Goal: Task Accomplishment & Management: Use online tool/utility

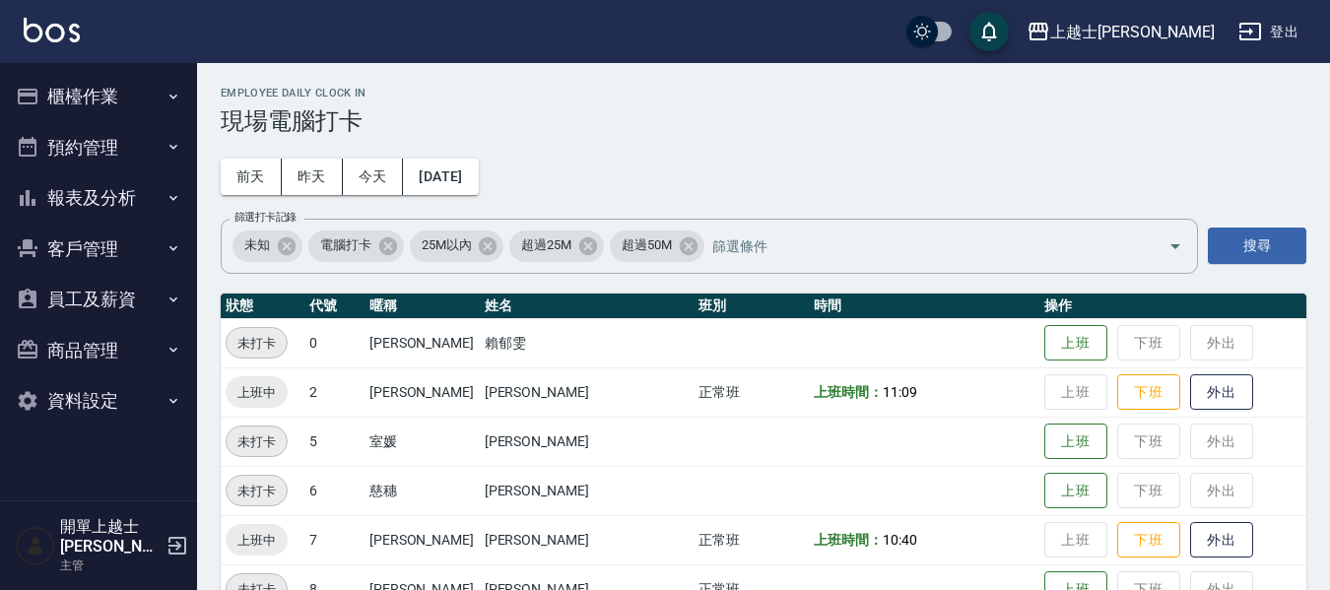
scroll to position [296, 0]
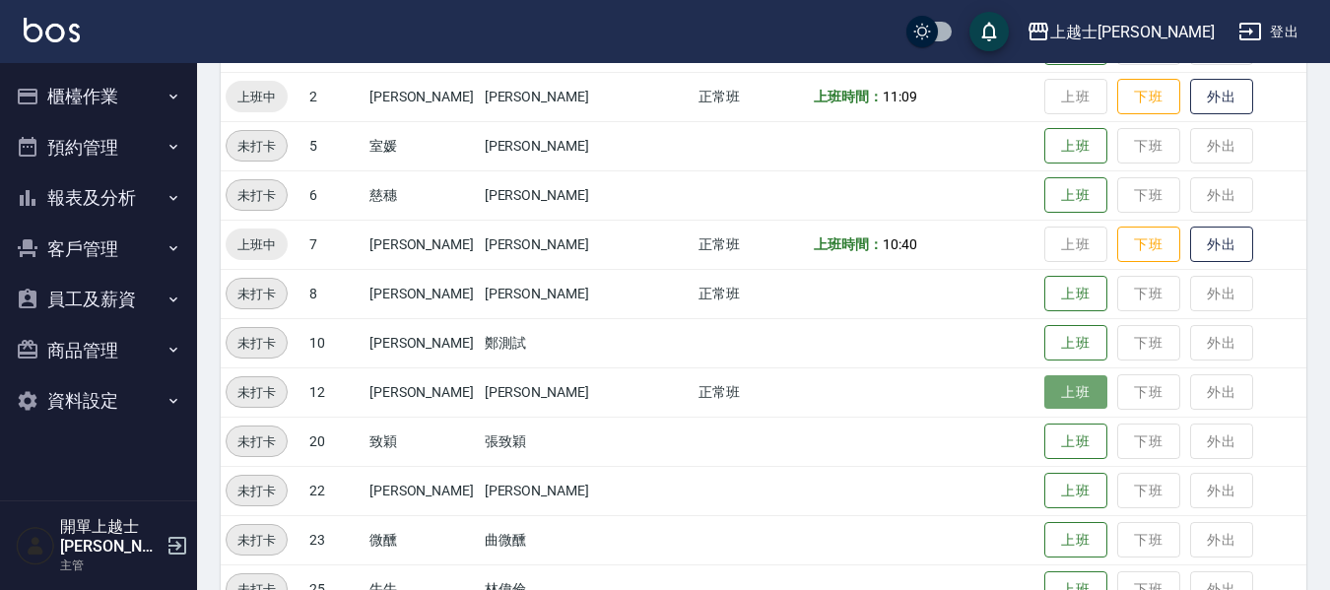
click at [1060, 403] on button "上班" at bounding box center [1075, 392] width 63 height 34
click at [85, 92] on button "櫃檯作業" at bounding box center [98, 96] width 181 height 51
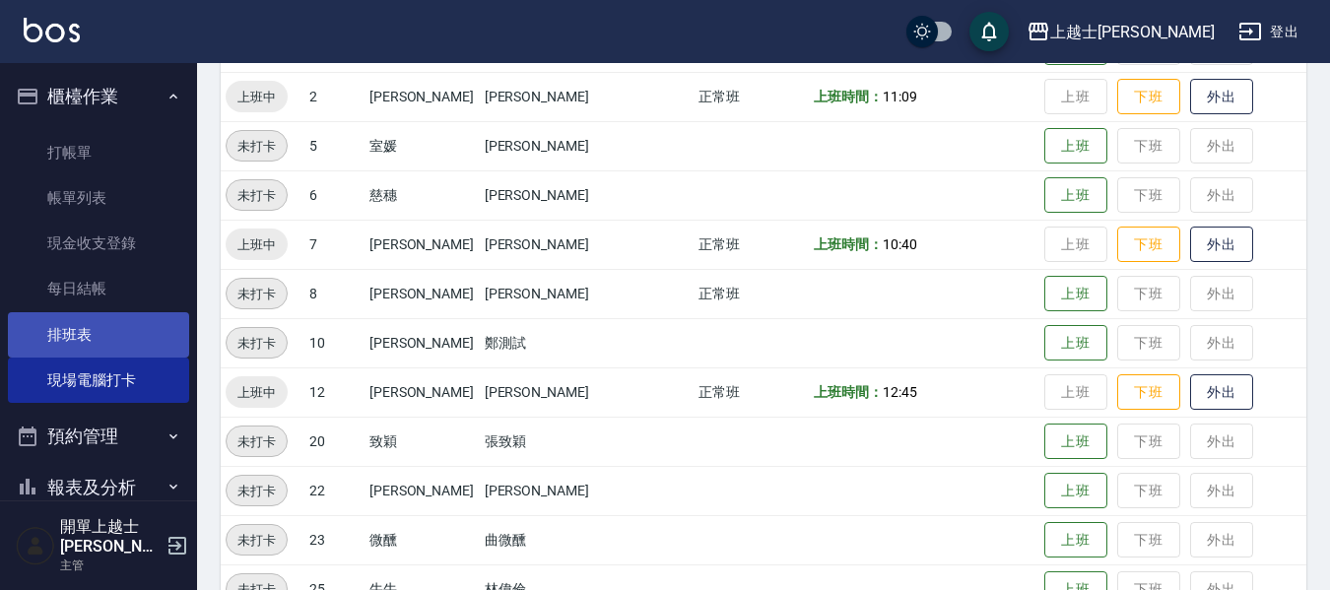
click at [84, 332] on link "排班表" at bounding box center [98, 334] width 181 height 45
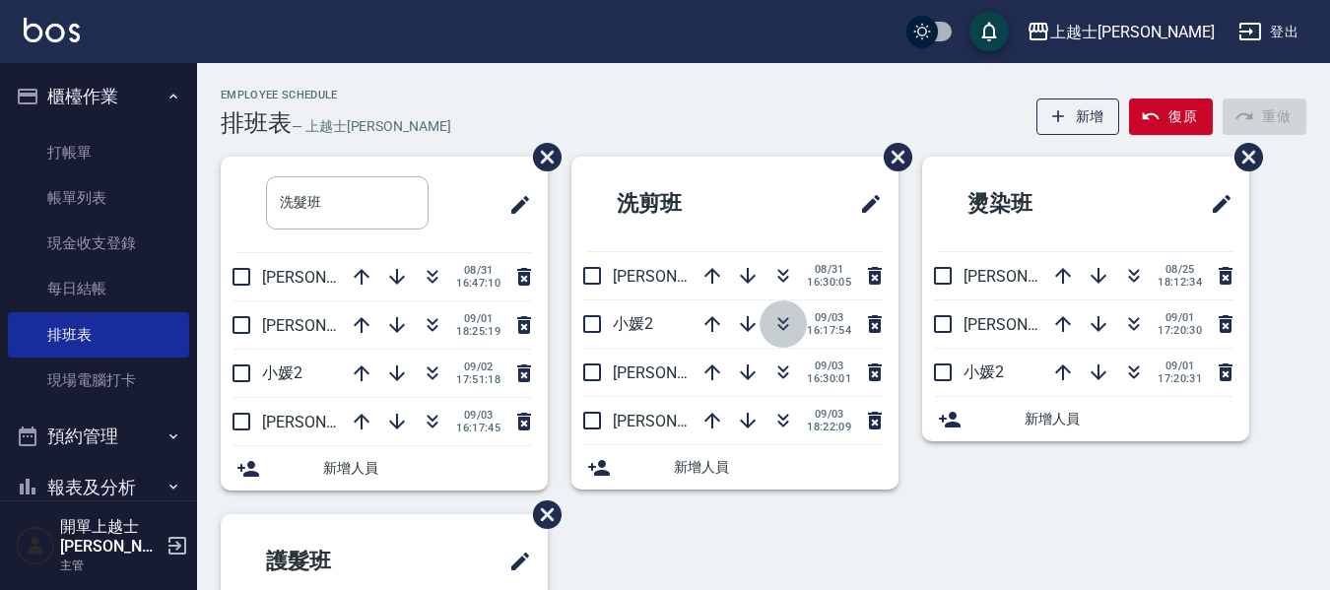
click at [787, 317] on icon "button" at bounding box center [784, 324] width 24 height 24
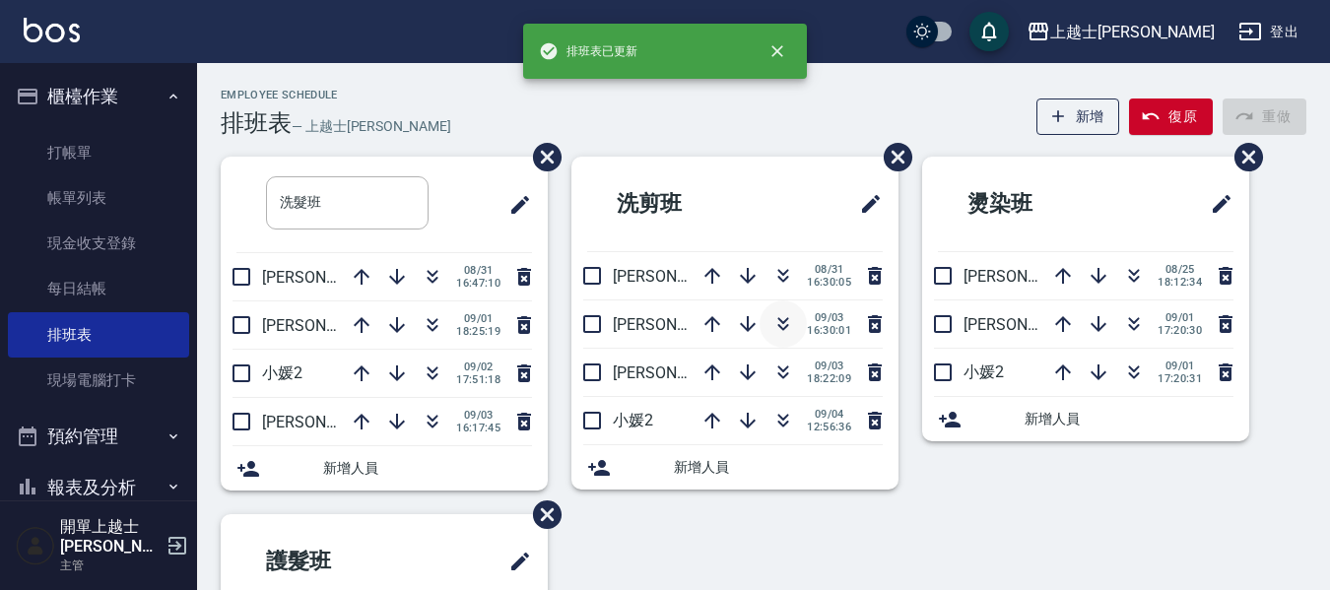
click at [788, 317] on icon "button" at bounding box center [784, 324] width 24 height 24
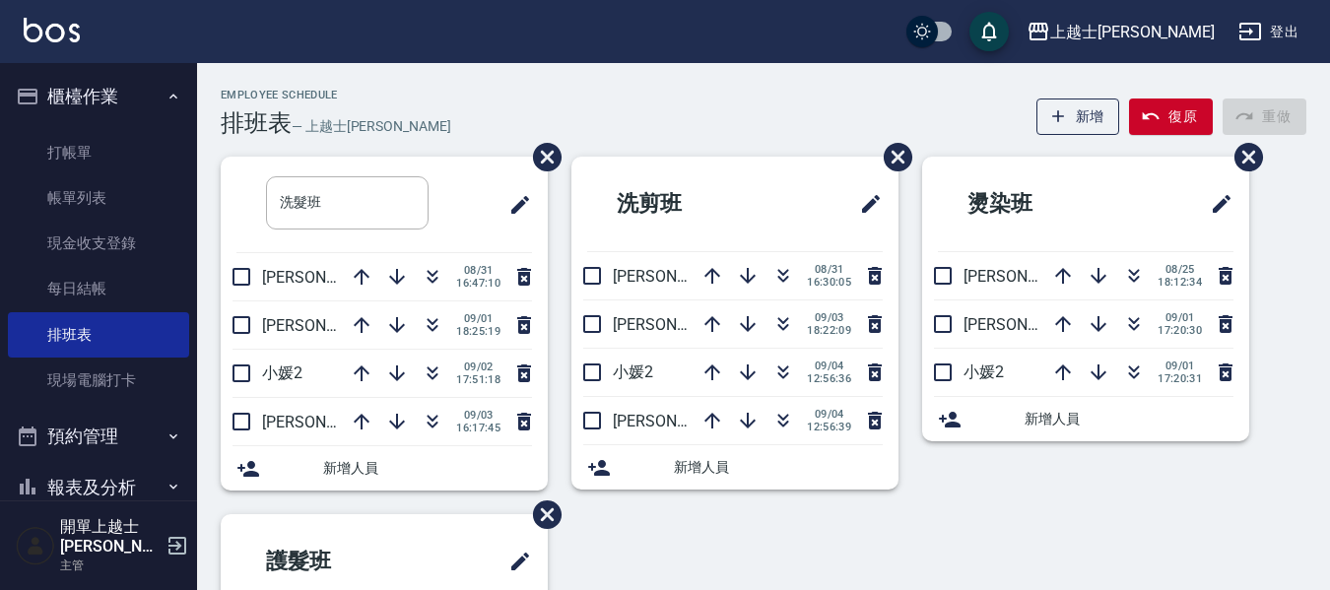
drag, startPoint x: 708, startPoint y: 243, endPoint x: 716, endPoint y: 128, distance: 115.6
click at [715, 128] on div "Employee Schedule 排班表 — 上越士[PERSON_NAME] 復原 重做" at bounding box center [764, 113] width 1086 height 48
click at [780, 319] on icon "button" at bounding box center [784, 324] width 24 height 24
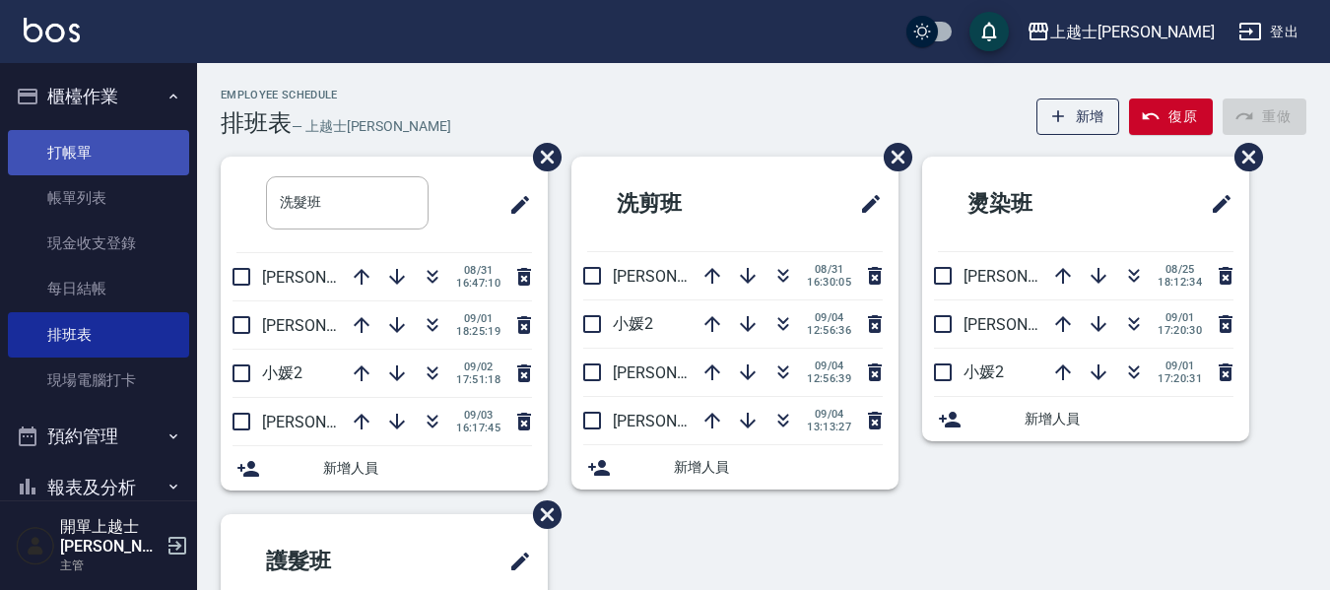
click at [44, 147] on link "打帳單" at bounding box center [98, 152] width 181 height 45
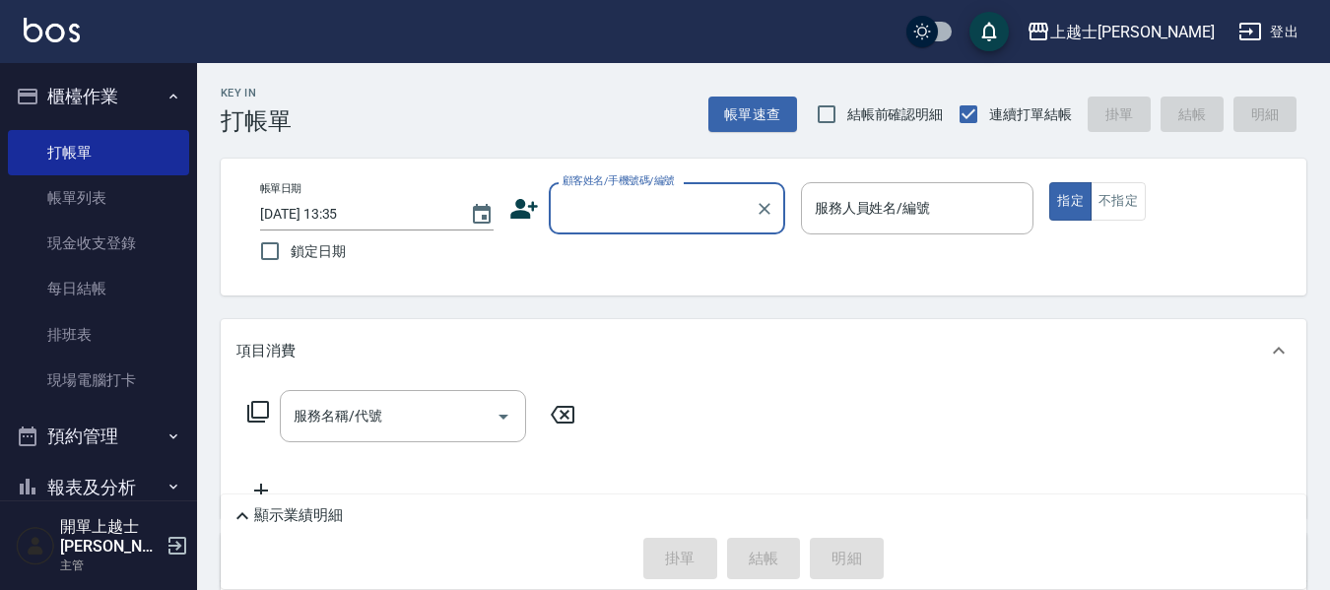
click at [604, 196] on input "顧客姓名/手機號碼/編號" at bounding box center [652, 208] width 189 height 34
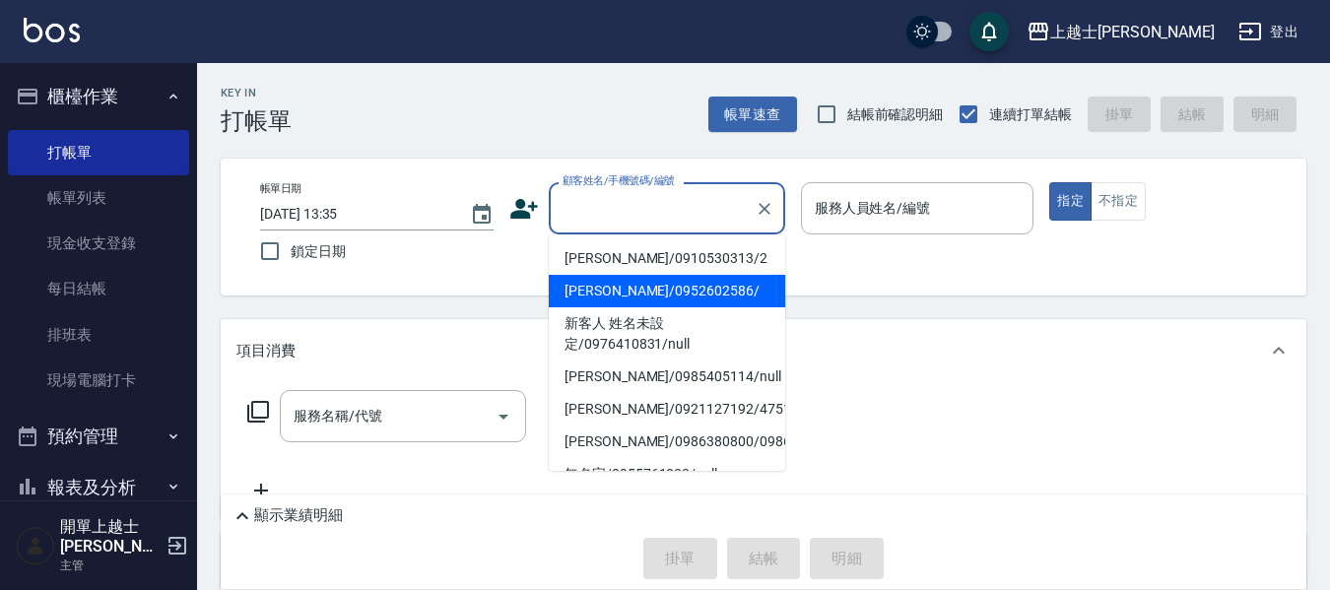
click at [603, 279] on li "[PERSON_NAME]/0952602586/" at bounding box center [667, 291] width 236 height 33
type input "[PERSON_NAME]/0952602586/"
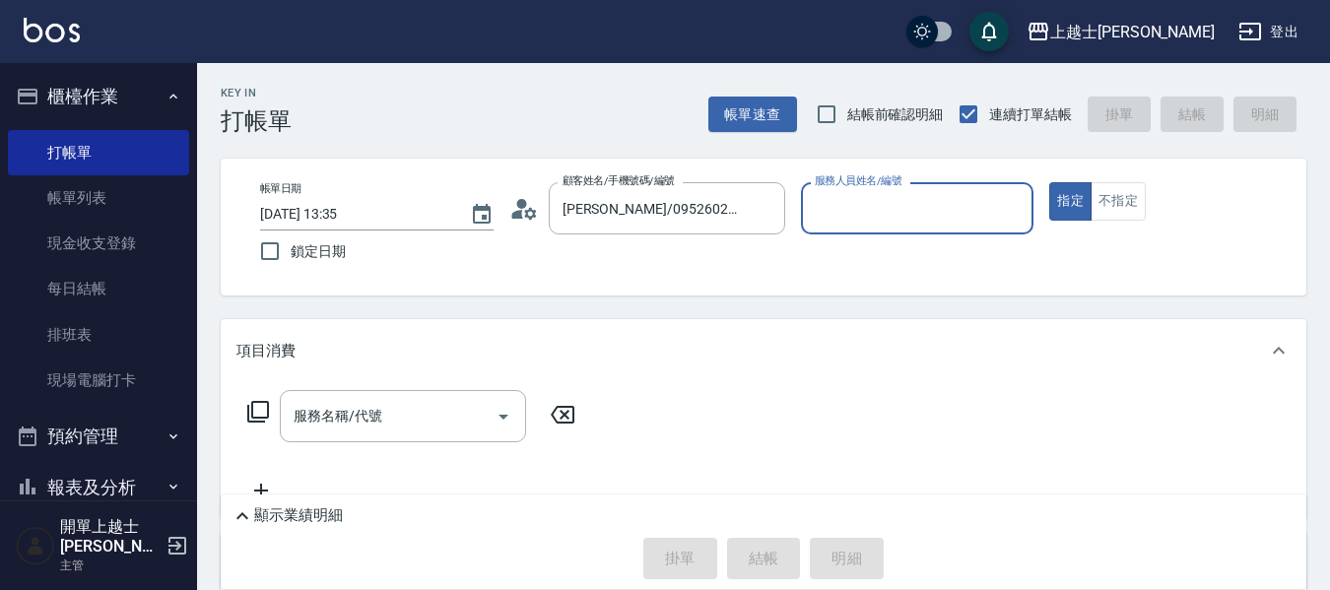
type input "[PERSON_NAME]-12"
click at [1049, 182] on button "指定" at bounding box center [1070, 201] width 42 height 38
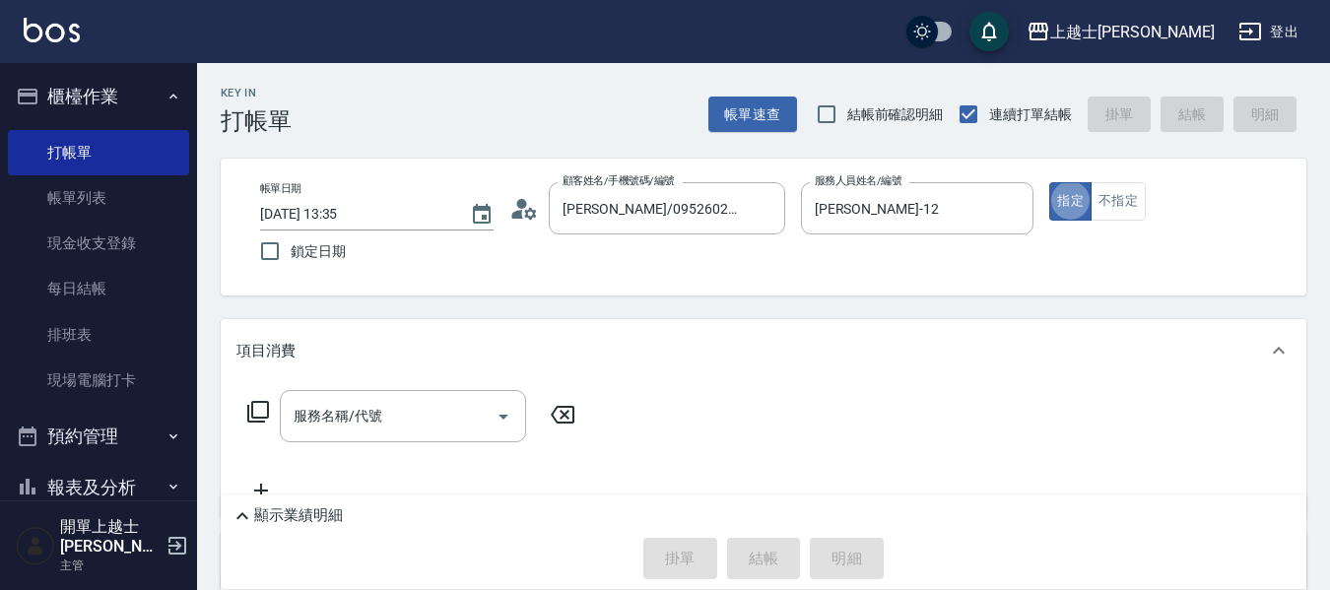
type button "true"
click at [389, 394] on div "服務名稱/代號" at bounding box center [403, 416] width 246 height 52
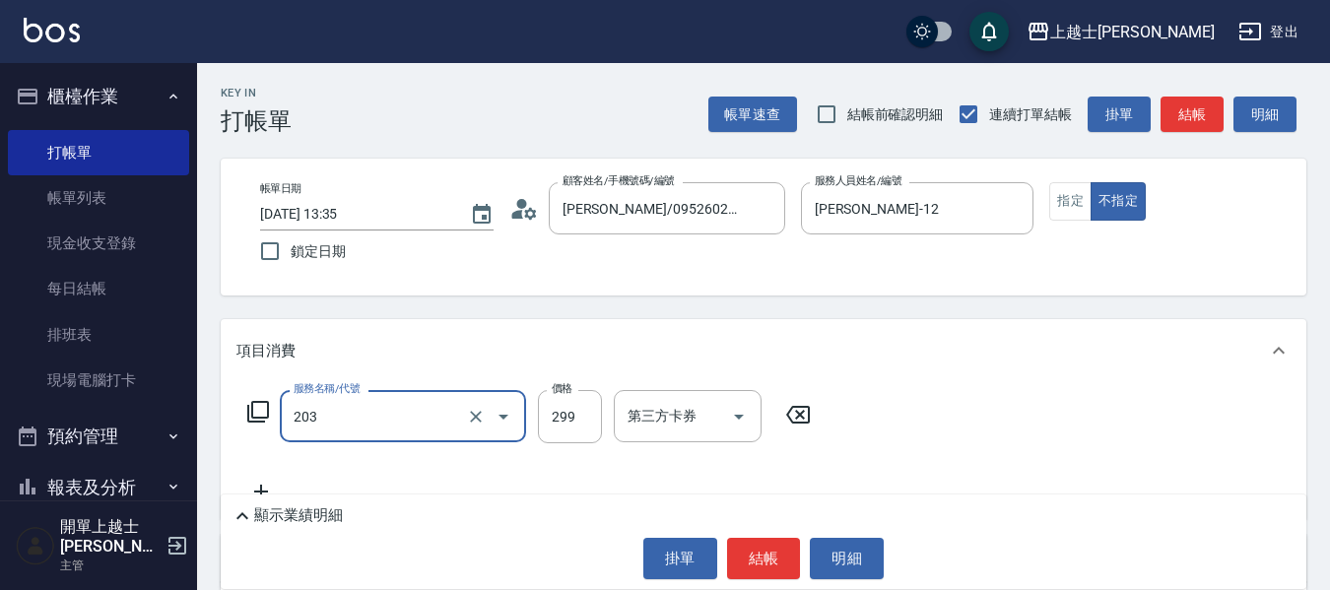
type input "B級洗+剪(203)"
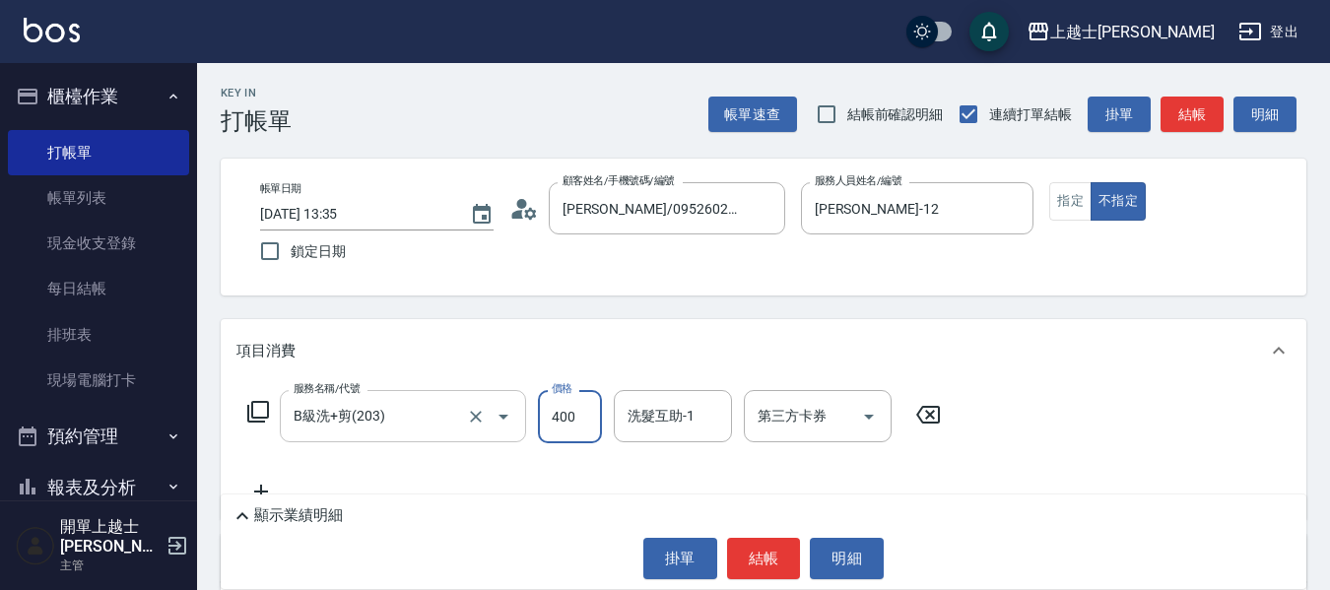
type input "400"
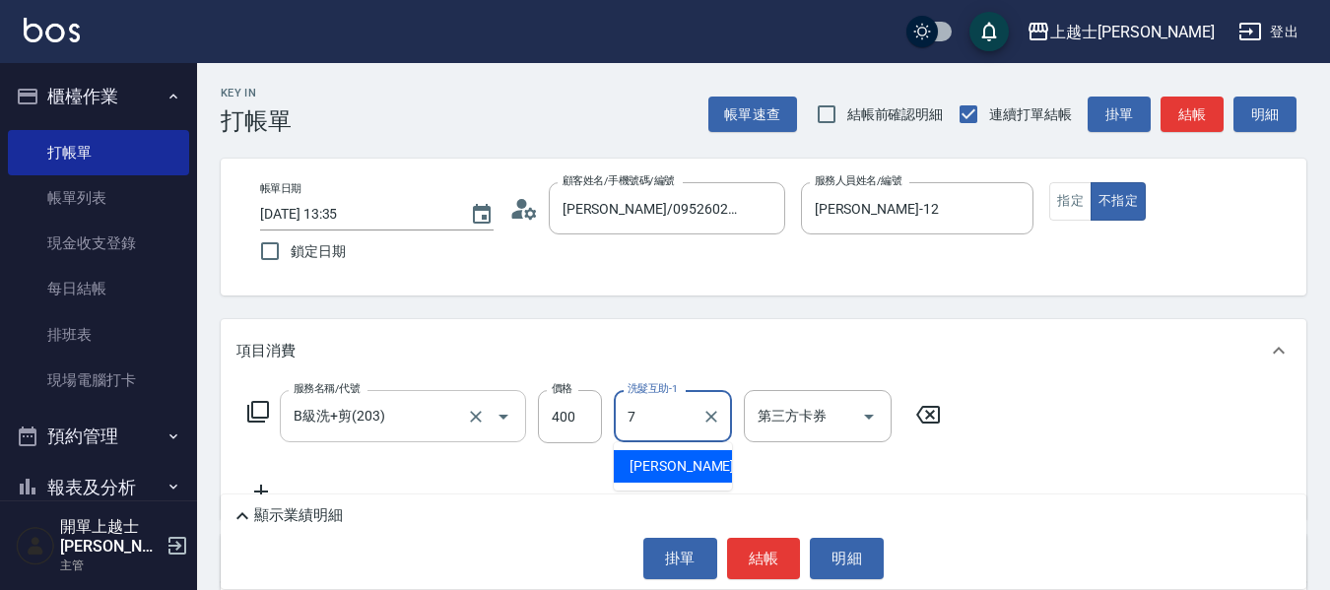
type input "[PERSON_NAME]-7"
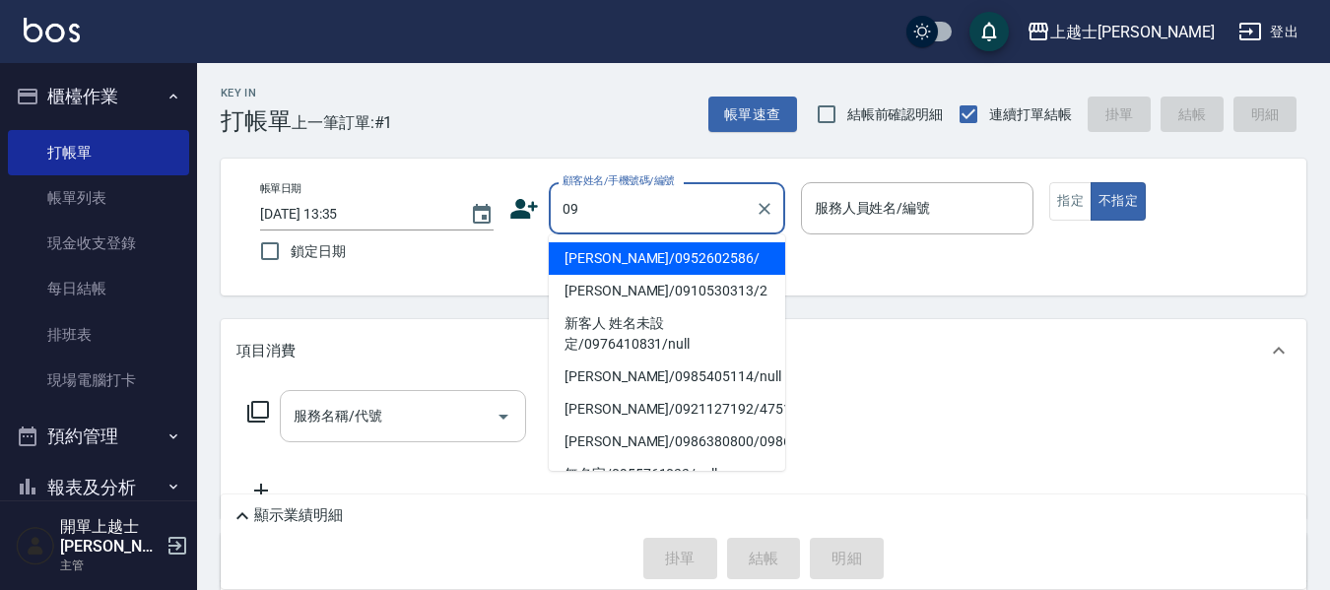
type input "[PERSON_NAME]/0952602586/"
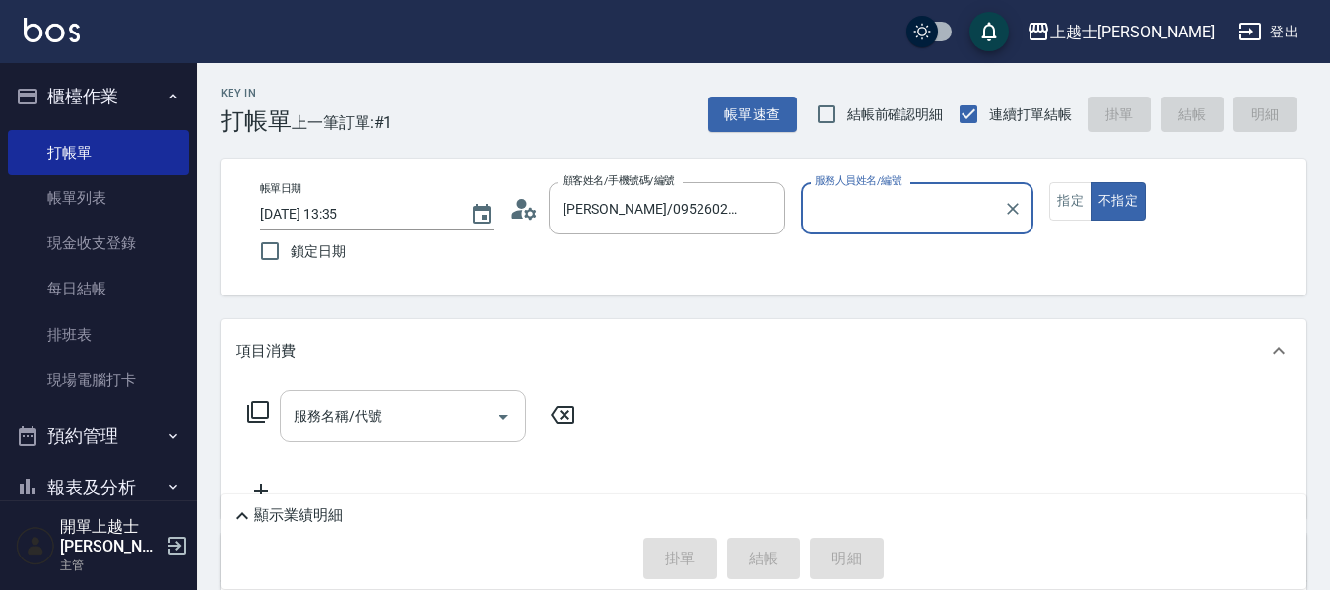
type input "[PERSON_NAME]-12"
click at [1091, 182] on button "不指定" at bounding box center [1118, 201] width 55 height 38
type button "false"
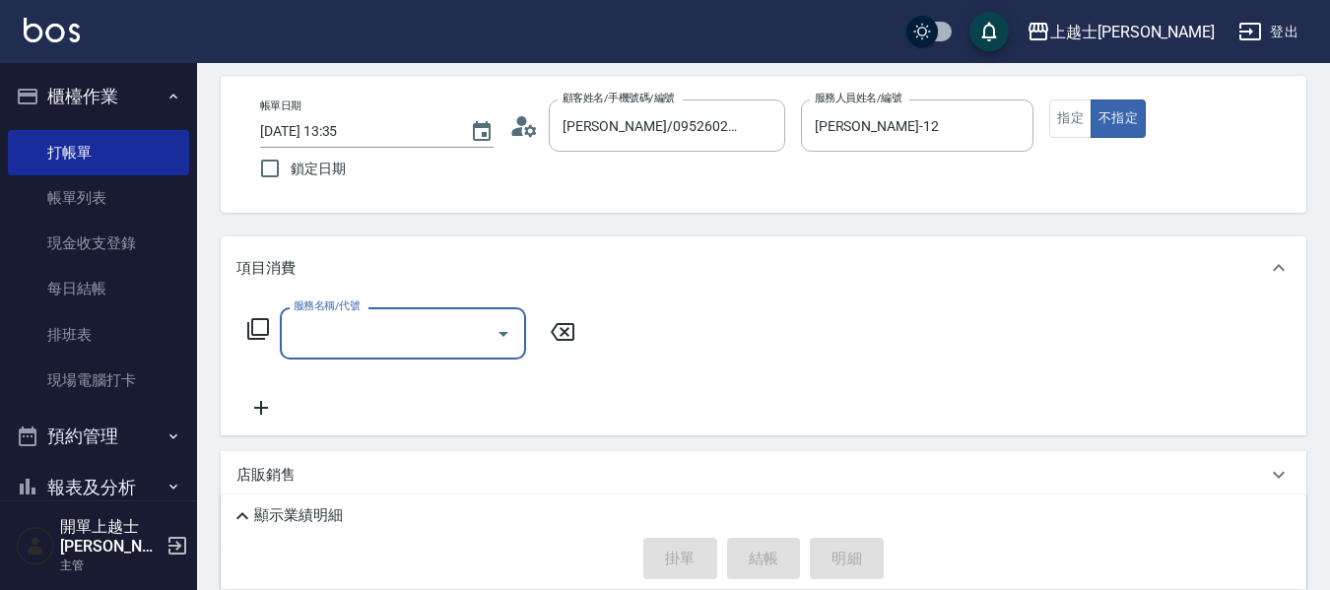
scroll to position [99, 0]
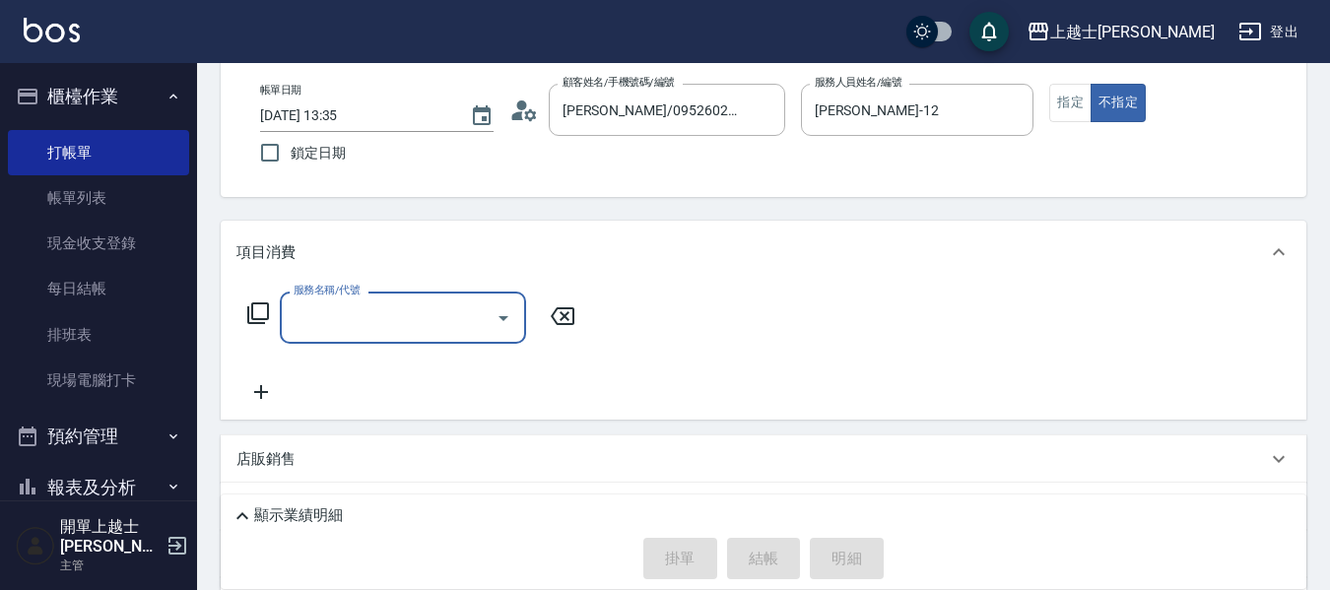
click at [246, 305] on icon at bounding box center [258, 314] width 24 height 24
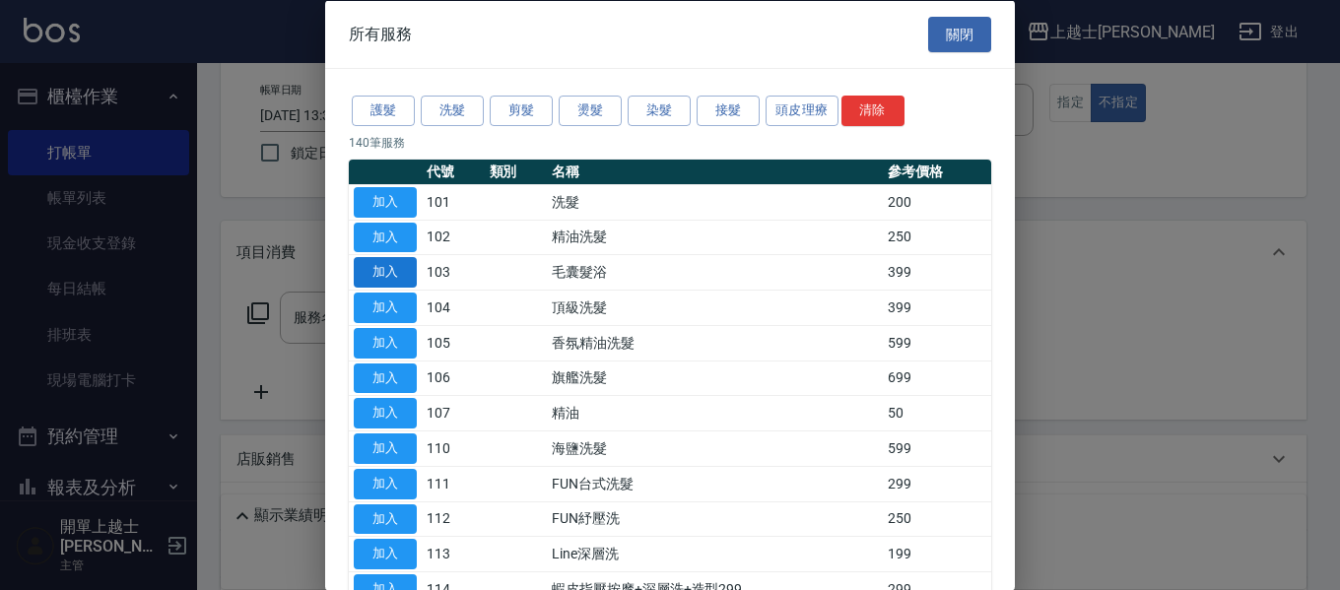
click at [401, 266] on button "加入" at bounding box center [385, 272] width 63 height 31
type input "毛囊髮浴(103)"
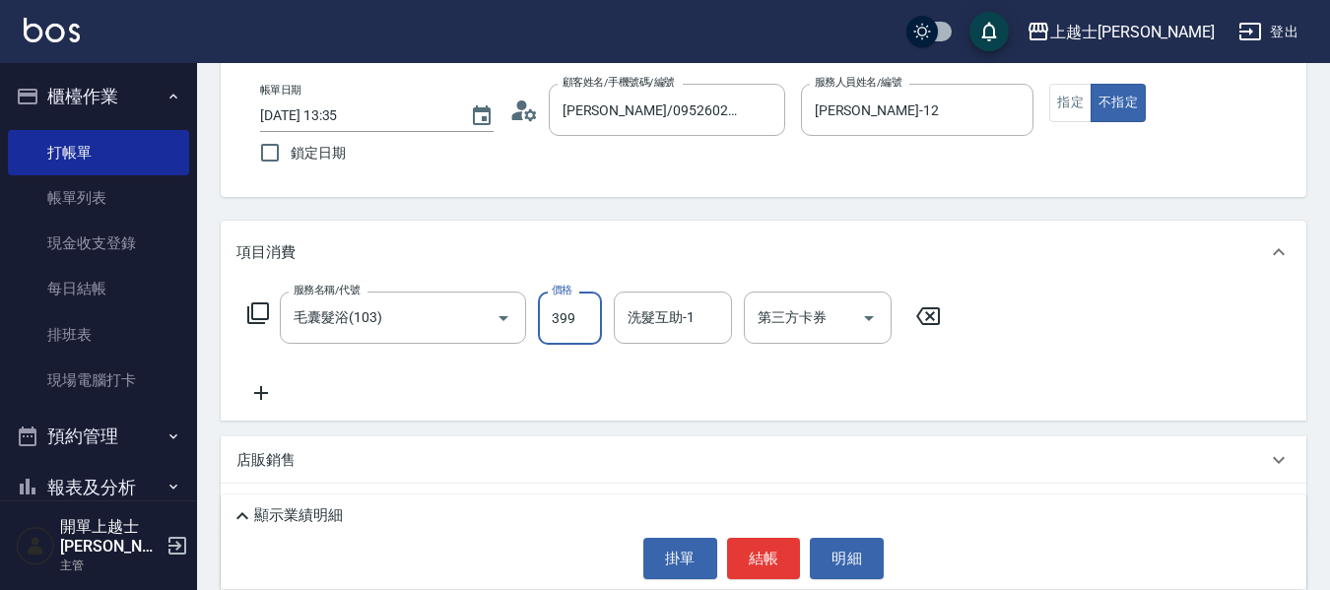
click at [581, 310] on input "399" at bounding box center [570, 318] width 64 height 53
type input "749"
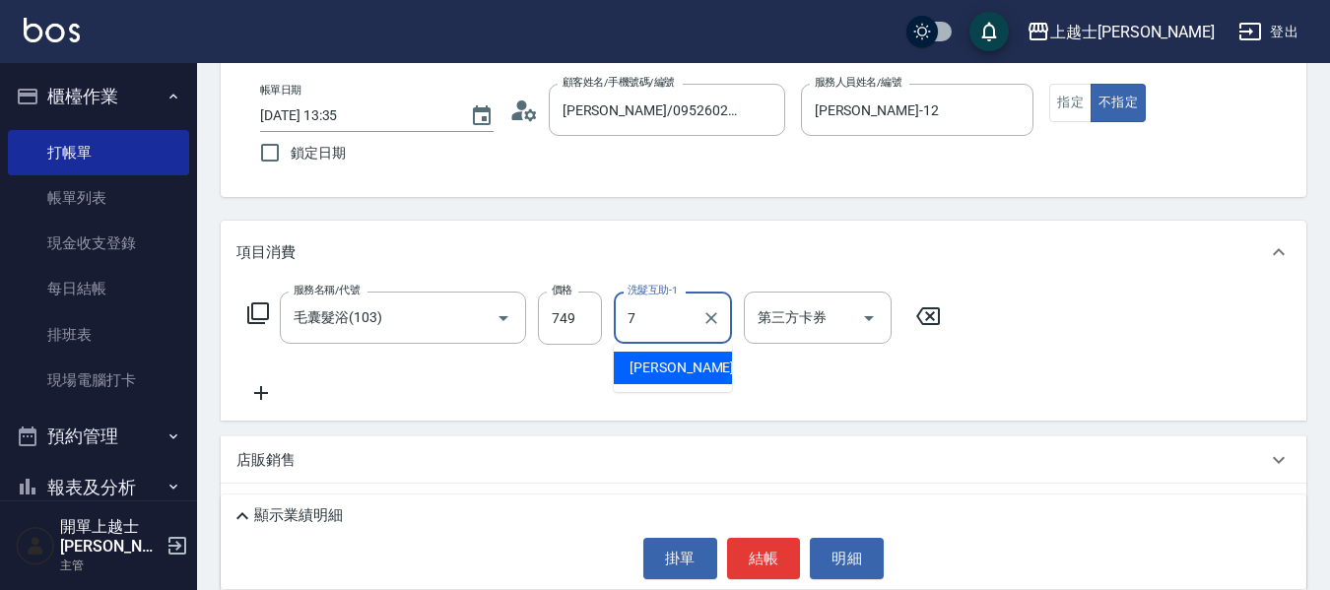
type input "[PERSON_NAME]-7"
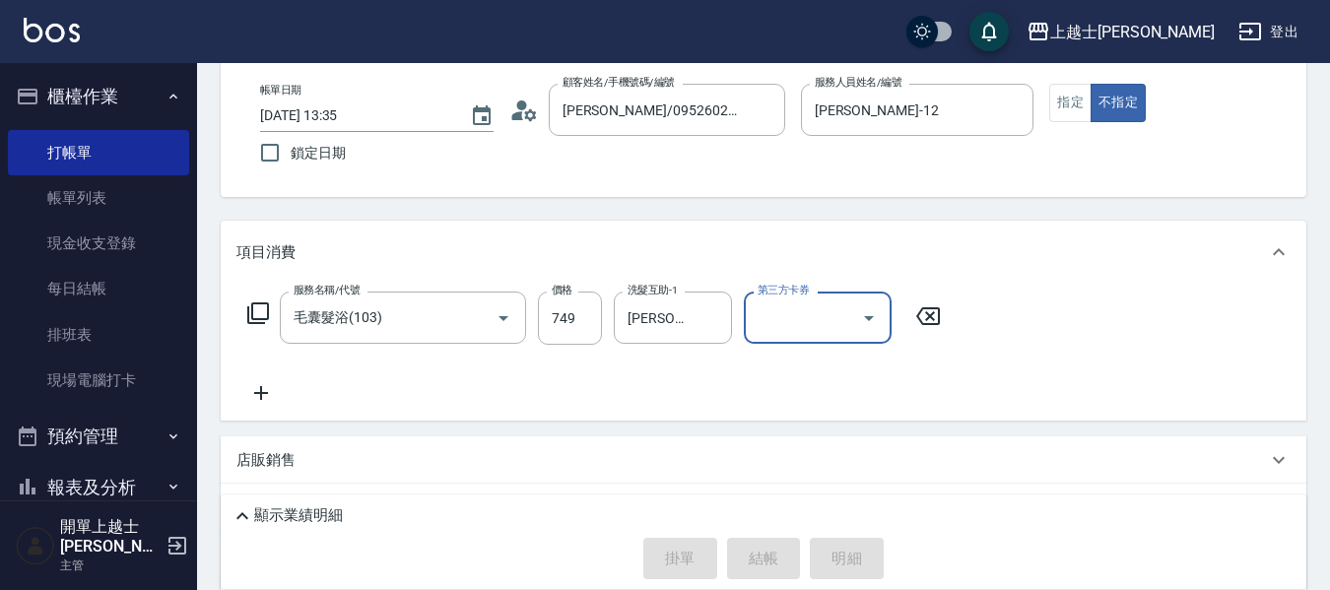
type input "[DATE] 13:53"
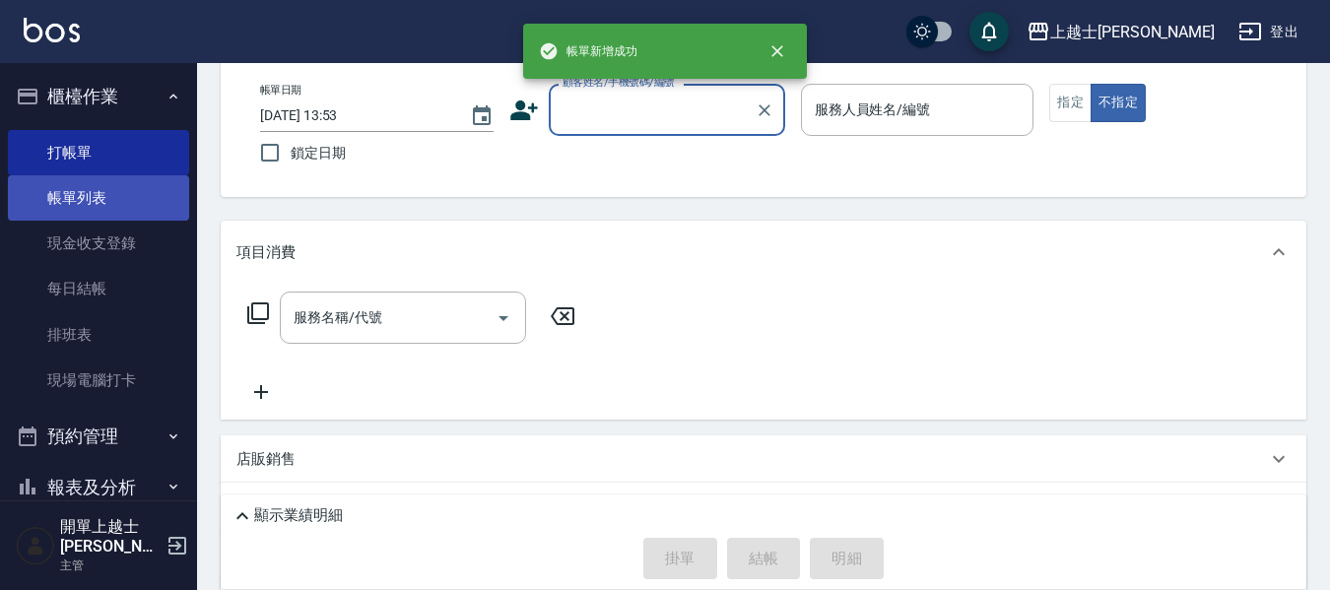
click at [33, 213] on link "帳單列表" at bounding box center [98, 197] width 181 height 45
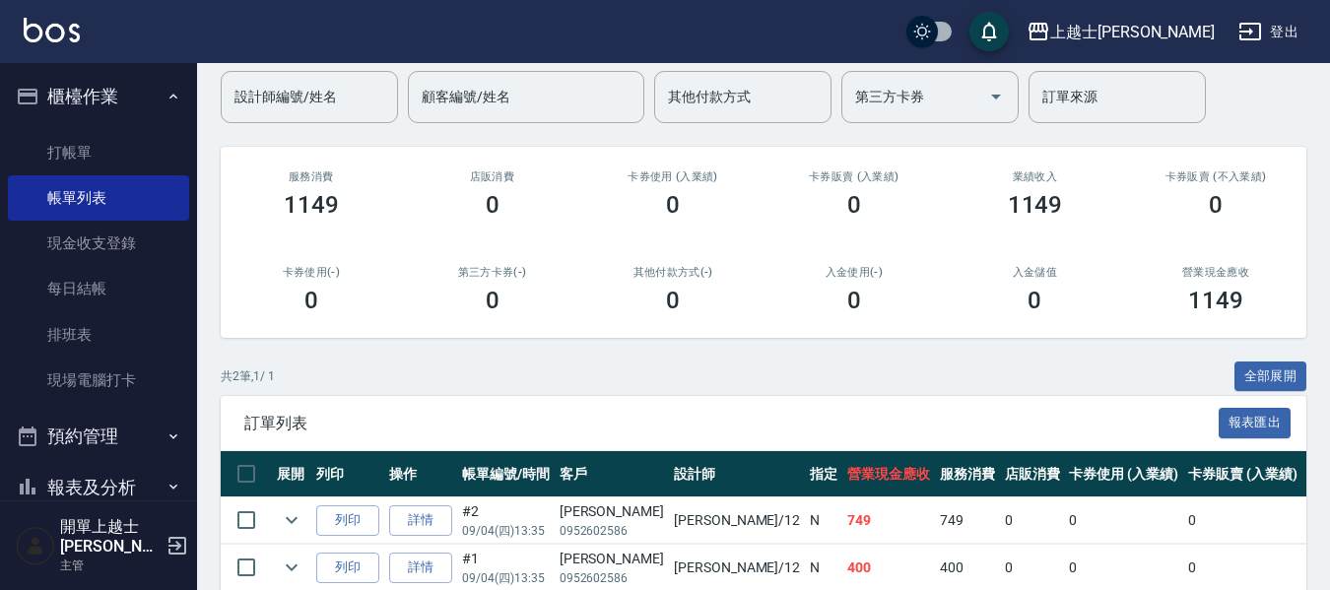
scroll to position [153, 0]
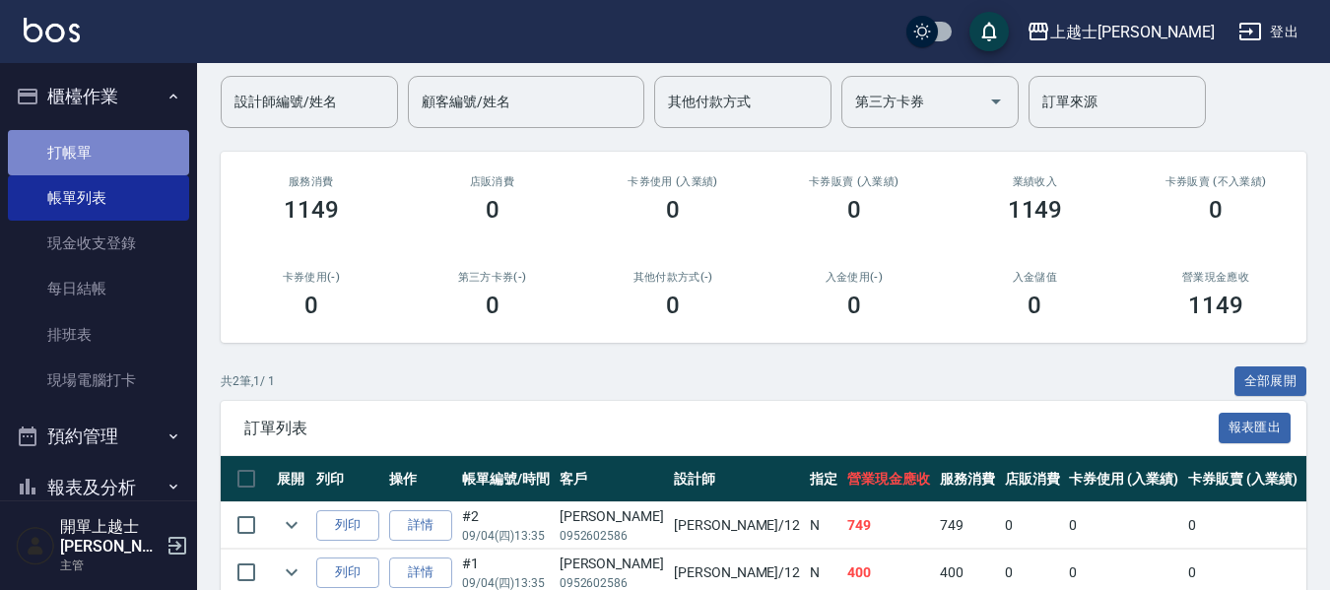
click at [125, 148] on link "打帳單" at bounding box center [98, 152] width 181 height 45
